Goal: Navigation & Orientation: Find specific page/section

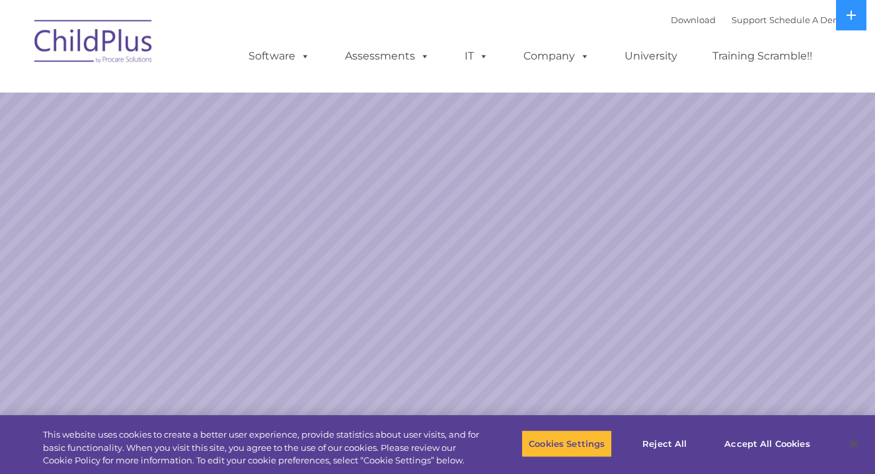
select select "MEDIUM"
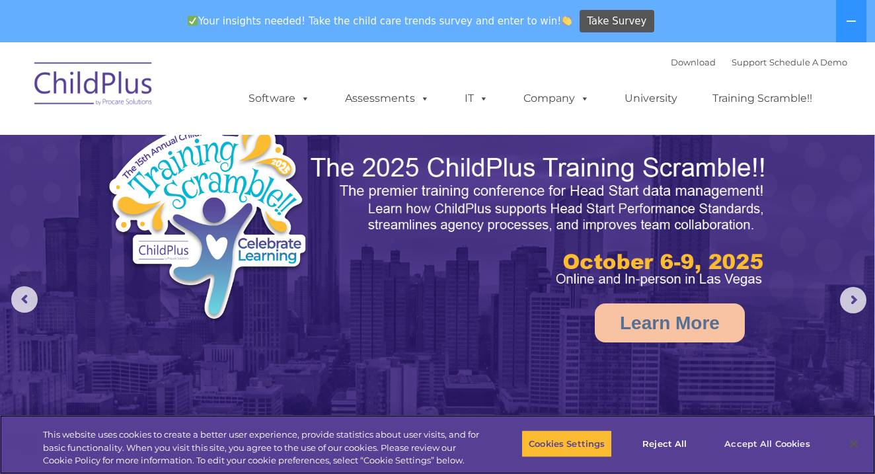
click at [753, 439] on button "Accept All Cookies" at bounding box center [767, 444] width 100 height 28
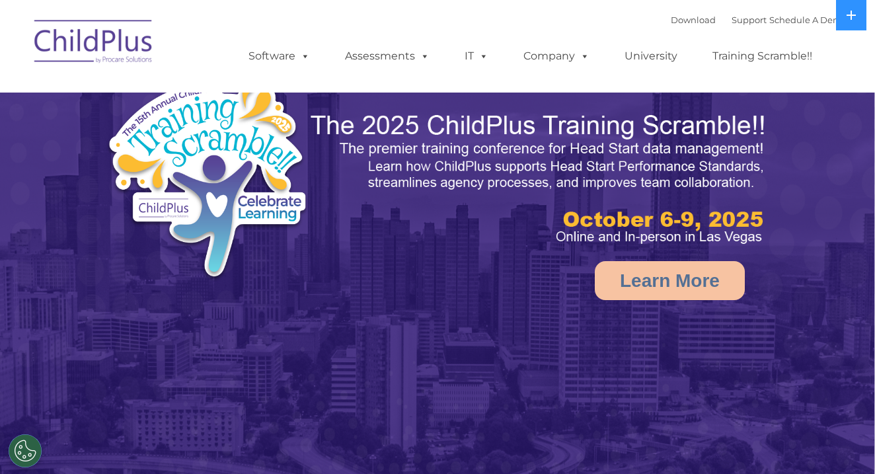
select select "MEDIUM"
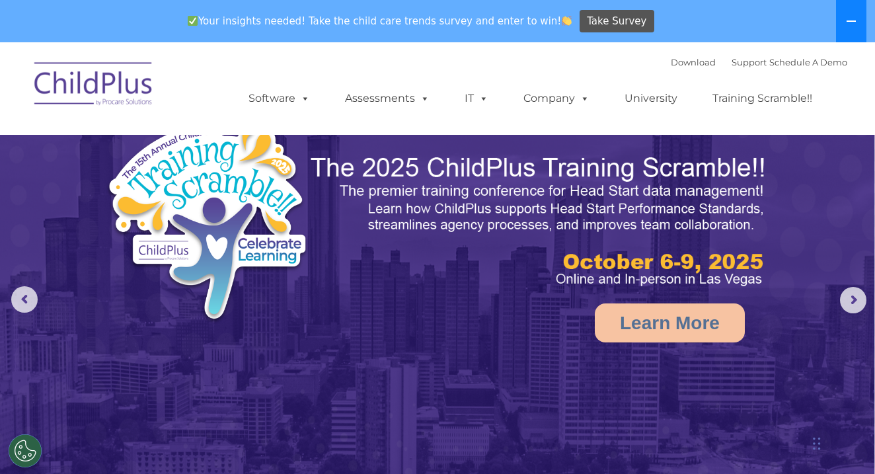
click at [855, 24] on icon at bounding box center [851, 21] width 11 height 11
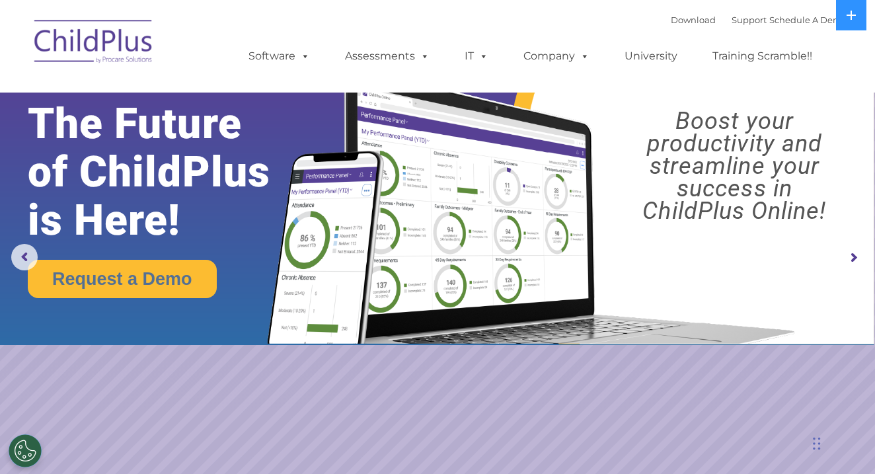
click at [100, 44] on img at bounding box center [94, 44] width 132 height 66
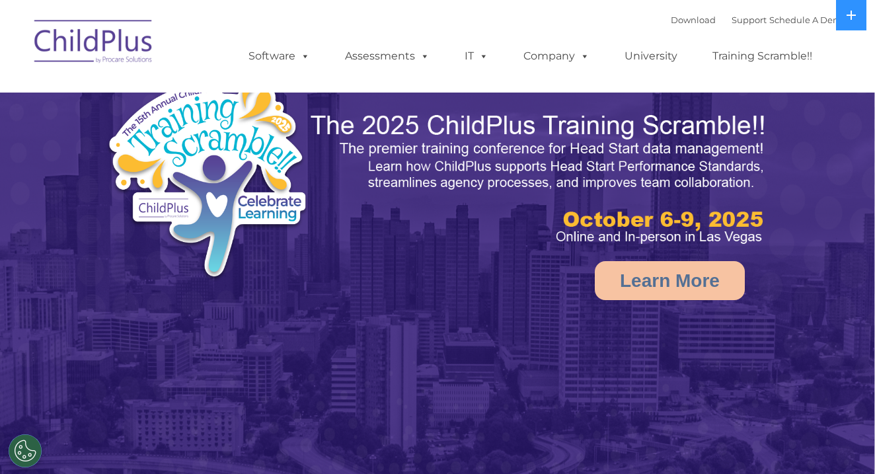
select select "MEDIUM"
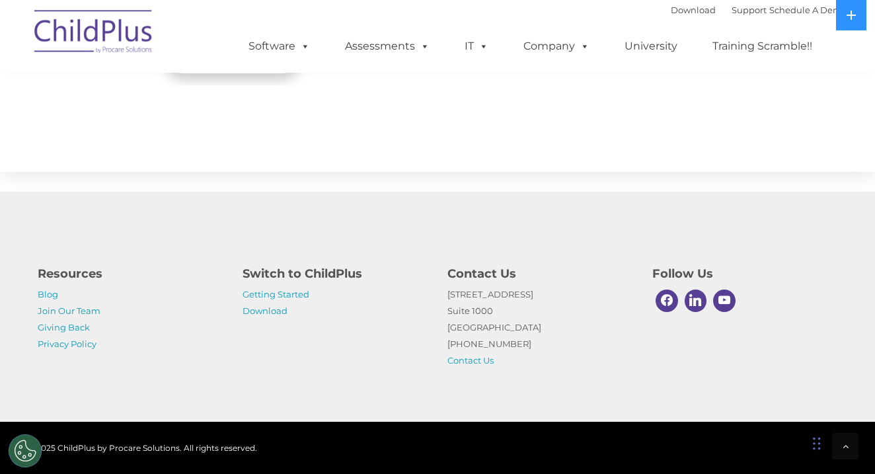
scroll to position [1525, 0]
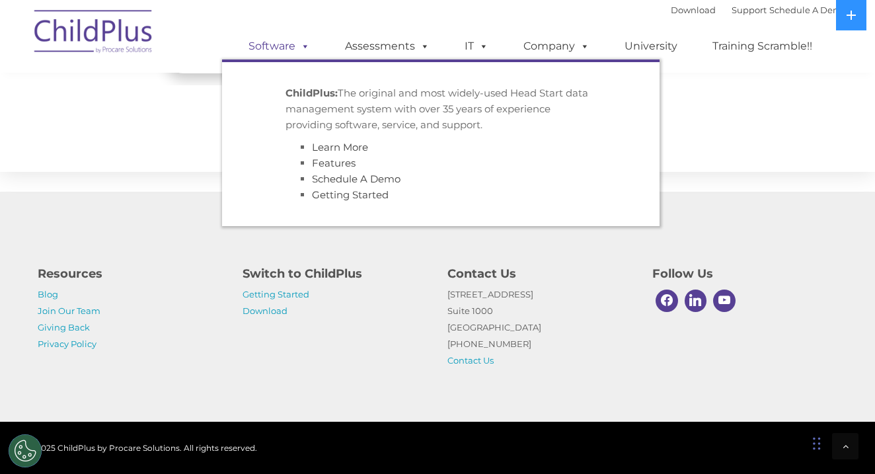
click at [311, 44] on link "Software" at bounding box center [279, 46] width 88 height 26
